Goal: Contribute content

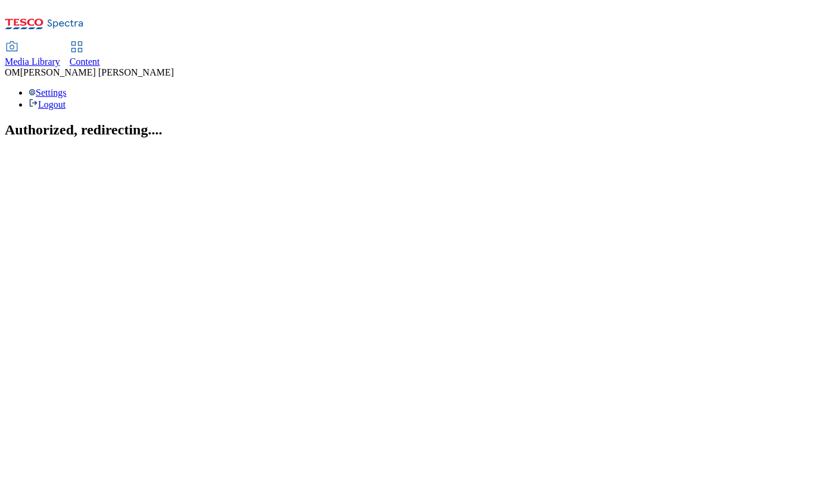
click at [60, 57] on span "Media Library" at bounding box center [32, 62] width 55 height 10
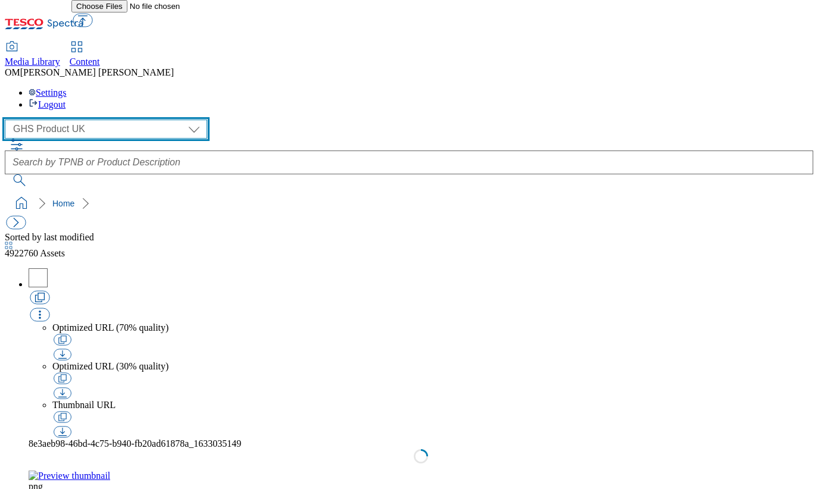
click at [101, 120] on select "GHS Marketing UK GHS Product UK ghs-roi" at bounding box center [106, 129] width 202 height 19
select select "flare-ghs-mktg"
click at [8, 120] on select "GHS Marketing UK GHS Product UK ghs-roi" at bounding box center [106, 129] width 202 height 19
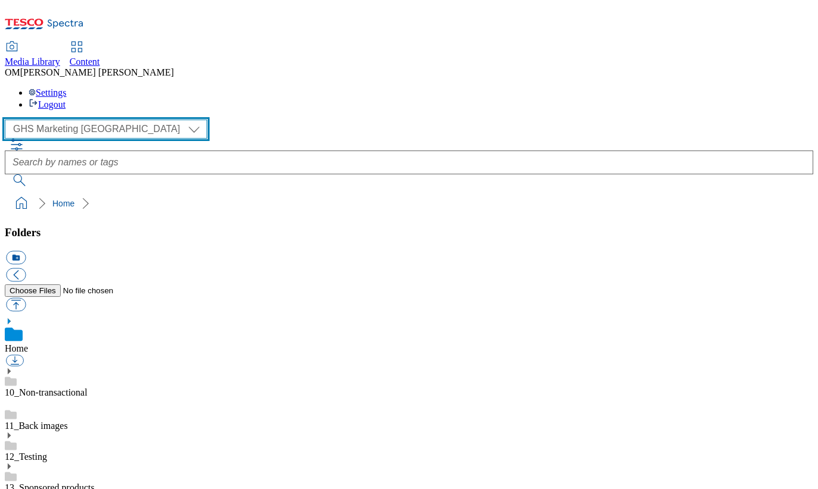
scroll to position [111, 0]
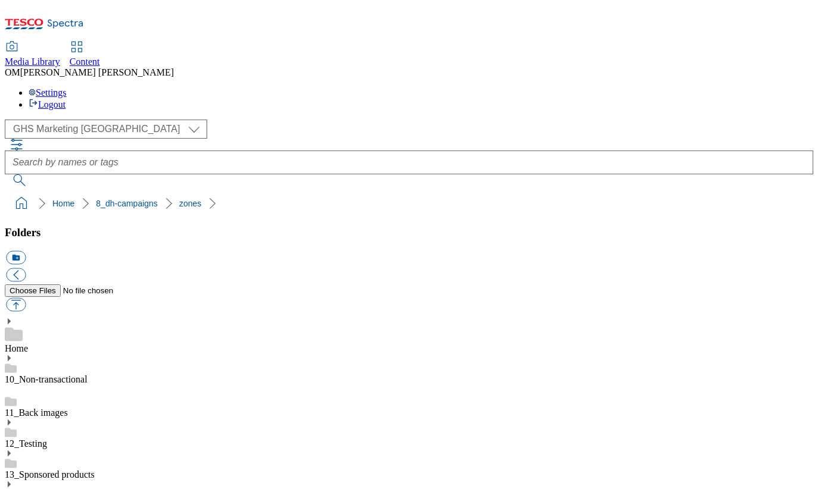
click at [26, 298] on button "button" at bounding box center [16, 305] width 20 height 14
type input "C:\fakepath\541994-SGS-Brand-Zone-Page-buylistheader_v2.png"
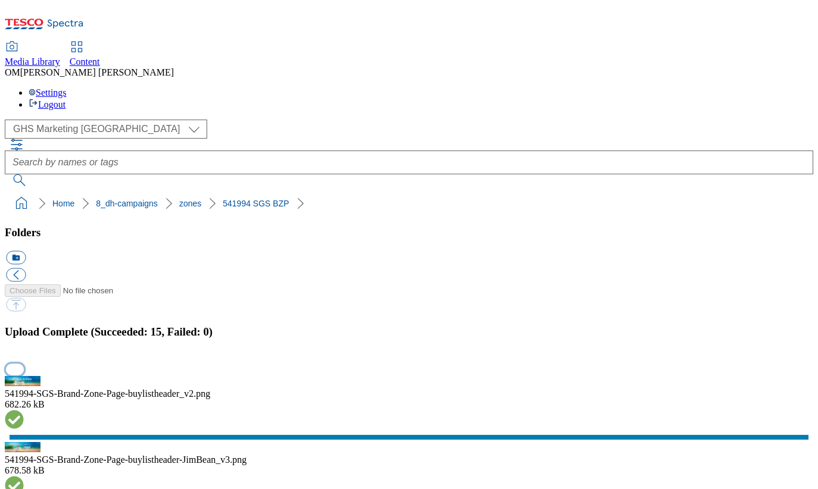
click at [24, 364] on button "button" at bounding box center [15, 369] width 18 height 11
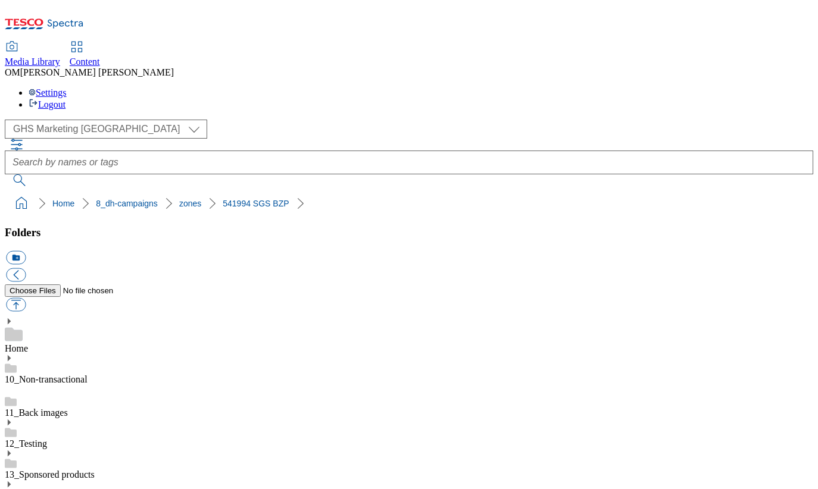
scroll to position [436, 0]
